Goal: Browse casually: Explore the website without a specific task or goal

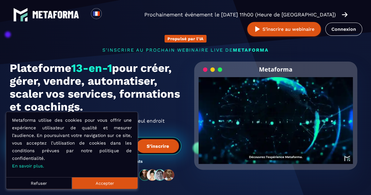
click at [107, 185] on button "Accepter" at bounding box center [105, 183] width 66 height 12
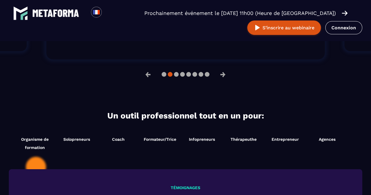
scroll to position [497, 0]
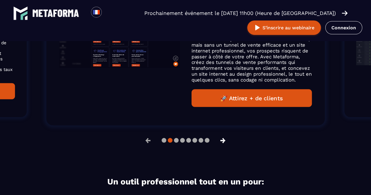
click at [222, 137] on button "→" at bounding box center [222, 140] width 15 height 14
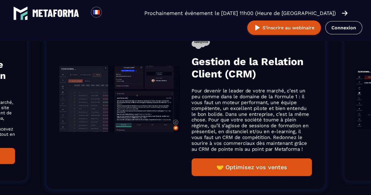
scroll to position [449, 0]
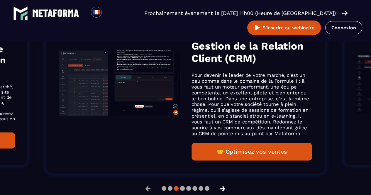
click at [224, 187] on button "→" at bounding box center [222, 188] width 15 height 14
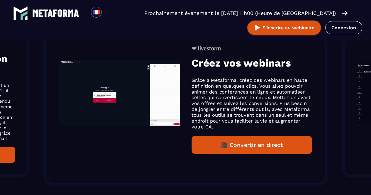
scroll to position [459, 0]
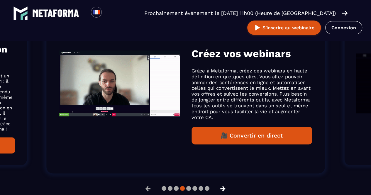
click at [224, 187] on button "→" at bounding box center [222, 188] width 15 height 14
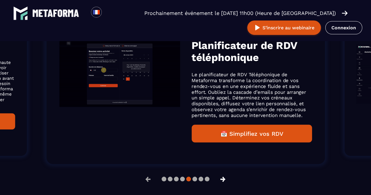
scroll to position [449, 0]
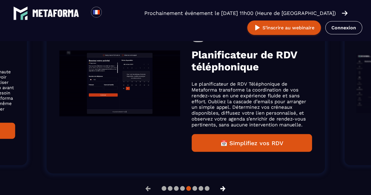
click at [224, 187] on button "→" at bounding box center [222, 188] width 15 height 14
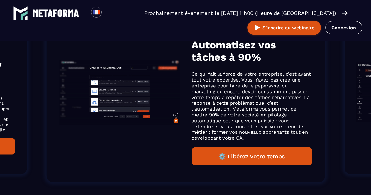
scroll to position [458, 0]
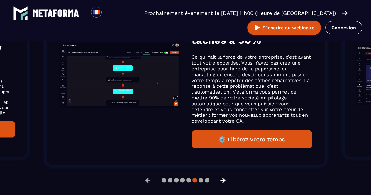
click at [226, 181] on button "→" at bounding box center [222, 180] width 15 height 14
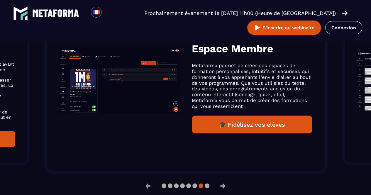
scroll to position [453, 0]
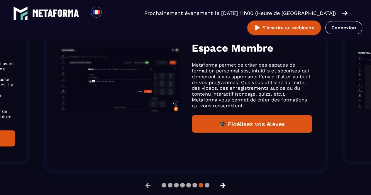
click at [228, 186] on button "→" at bounding box center [222, 185] width 15 height 14
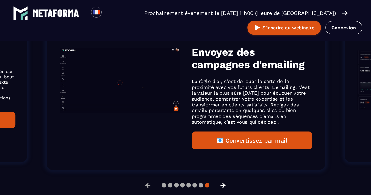
click at [222, 187] on button "→" at bounding box center [222, 185] width 15 height 14
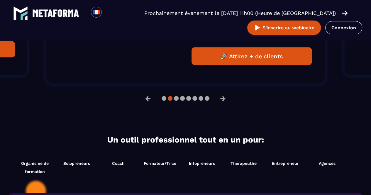
scroll to position [545, 0]
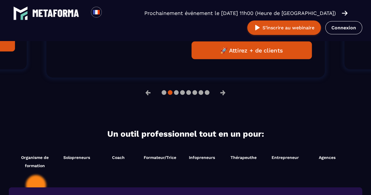
click at [246, 55] on button "🚀 Attirez + de clients" at bounding box center [251, 50] width 120 height 18
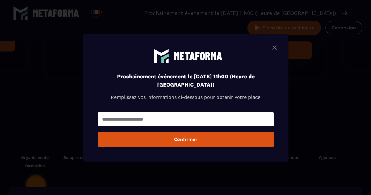
click at [313, 96] on div "Modal window" at bounding box center [185, 97] width 371 height 195
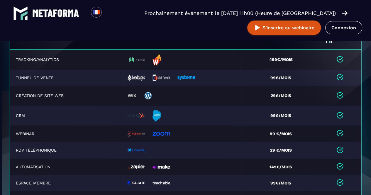
scroll to position [1241, 0]
